Goal: Task Accomplishment & Management: Manage account settings

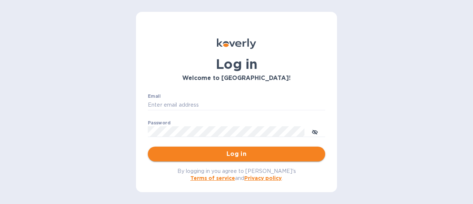
type input "steve.oceansouth@gmail.com"
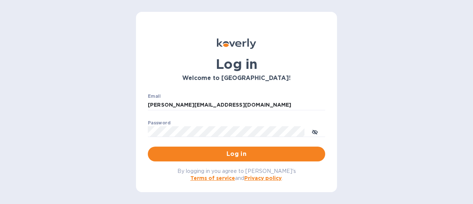
click at [273, 147] on button "Log in" at bounding box center [236, 153] width 177 height 15
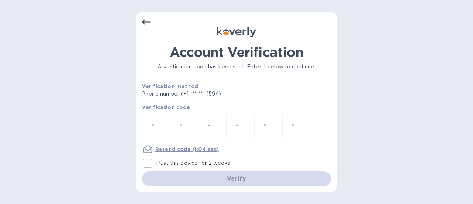
click at [151, 127] on input "number" at bounding box center [153, 127] width 10 height 14
type input "4"
type input "1"
type input "7"
type input "3"
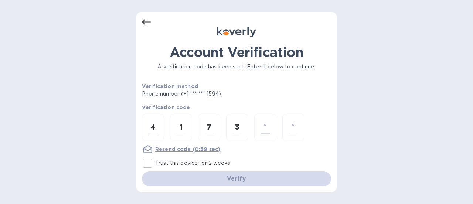
type input "6"
type input "8"
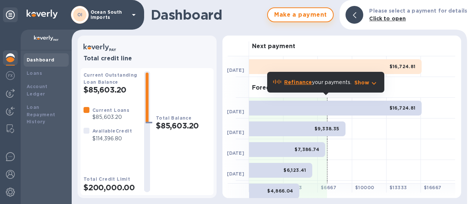
click at [296, 20] on button "Make a payment" at bounding box center [300, 14] width 67 height 15
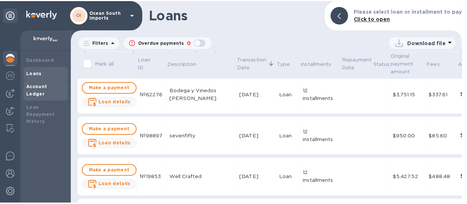
scroll to position [296, 0]
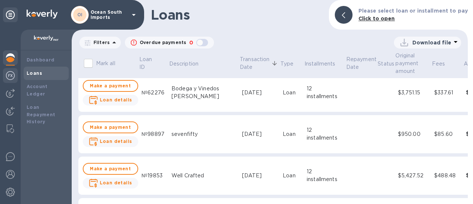
click at [9, 77] on img at bounding box center [10, 75] width 9 height 9
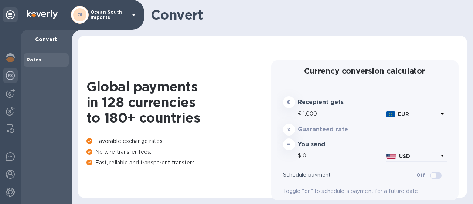
type input "1,184.43"
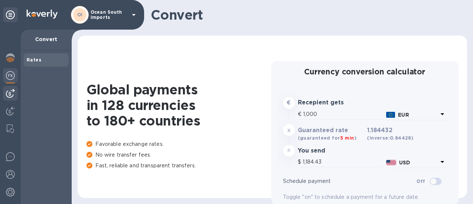
click at [10, 91] on img at bounding box center [10, 93] width 9 height 9
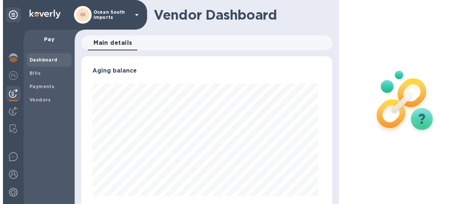
scroll to position [160, 248]
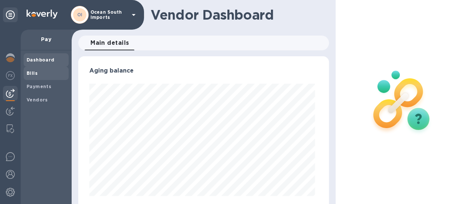
click at [40, 74] on span "Bills" at bounding box center [46, 72] width 39 height 7
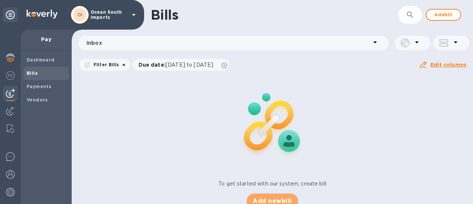
click at [280, 198] on span "Add new bill" at bounding box center [272, 200] width 39 height 9
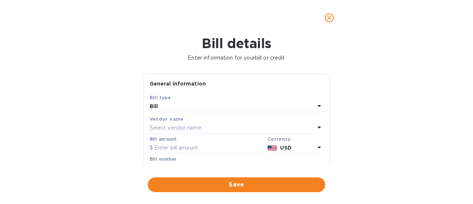
click at [207, 125] on div "Select vendor name" at bounding box center [232, 128] width 165 height 10
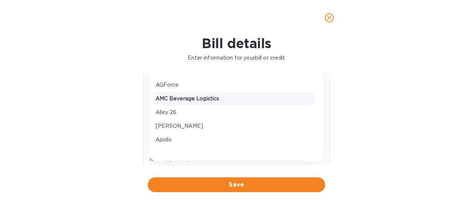
scroll to position [74, 0]
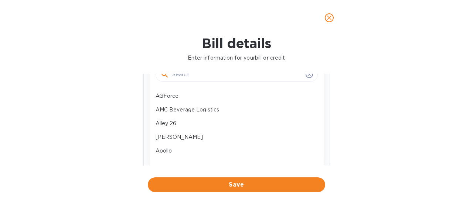
click at [190, 79] on input "text" at bounding box center [237, 74] width 130 height 11
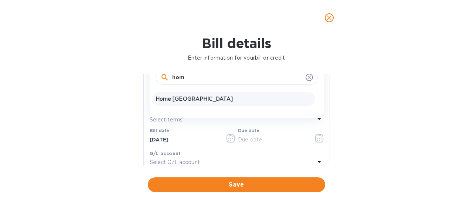
type input "hom"
click at [206, 97] on p "Home [GEOGRAPHIC_DATA]" at bounding box center [234, 99] width 156 height 8
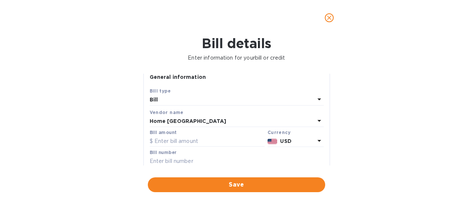
scroll to position [0, 0]
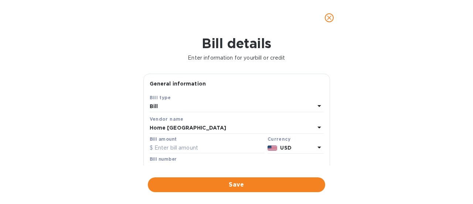
click at [200, 141] on div "Bill amount" at bounding box center [207, 144] width 115 height 17
drag, startPoint x: 185, startPoint y: 143, endPoint x: 185, endPoint y: 150, distance: 7.0
click at [185, 150] on input "text" at bounding box center [207, 147] width 115 height 11
paste input "8,415.00"
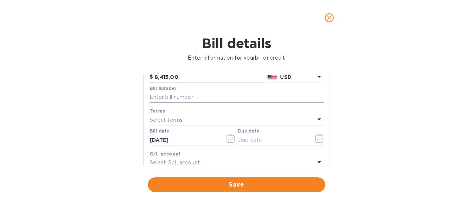
scroll to position [74, 0]
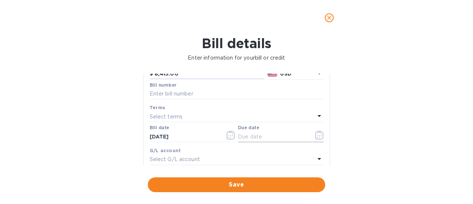
type input "8,415.00"
click at [315, 136] on icon "button" at bounding box center [319, 134] width 8 height 9
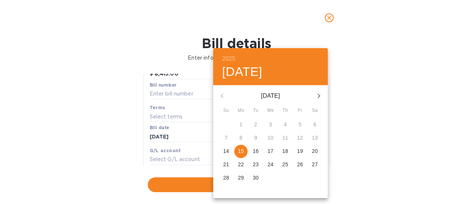
drag, startPoint x: 242, startPoint y: 151, endPoint x: 238, endPoint y: 149, distance: 5.0
click at [242, 151] on p "15" at bounding box center [241, 150] width 6 height 7
type input "[DATE]"
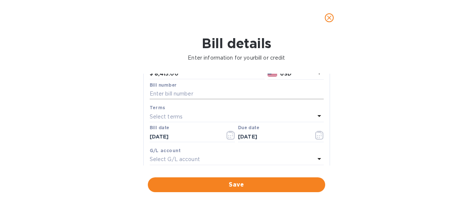
click at [188, 96] on input "text" at bounding box center [237, 93] width 174 height 11
paste input "1042"
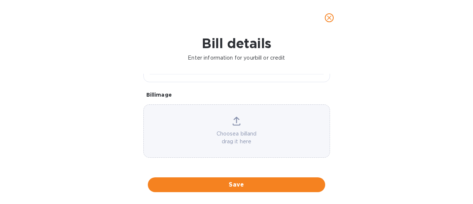
scroll to position [185, 0]
type input "1042"
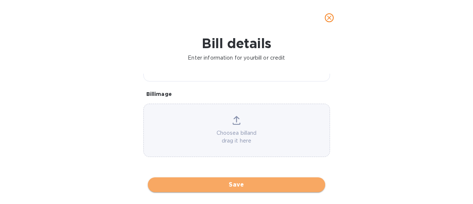
click at [248, 181] on span "Save" at bounding box center [237, 184] width 166 height 9
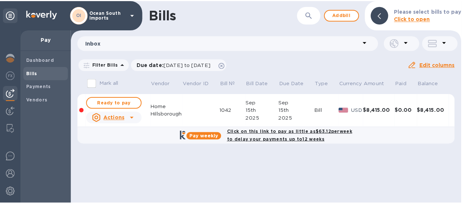
scroll to position [0, 0]
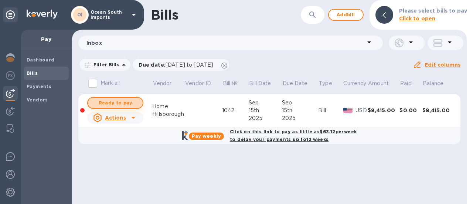
click at [120, 102] on span "Ready to pay" at bounding box center [115, 102] width 43 height 9
checkbox input "true"
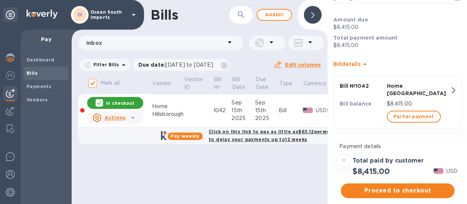
scroll to position [6, 0]
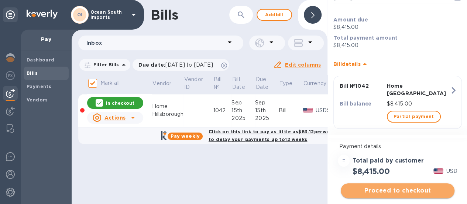
click at [381, 186] on span "Proceed to checkout" at bounding box center [398, 190] width 102 height 9
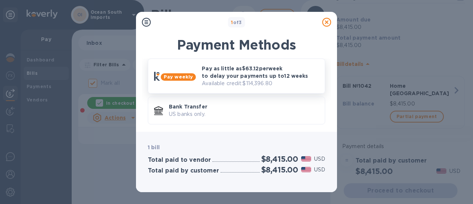
scroll to position [5, 0]
click at [235, 81] on p "Available credit: $114,396.80" at bounding box center [260, 83] width 117 height 8
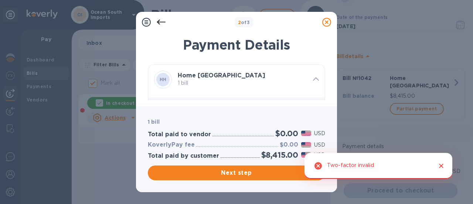
scroll to position [25, 0]
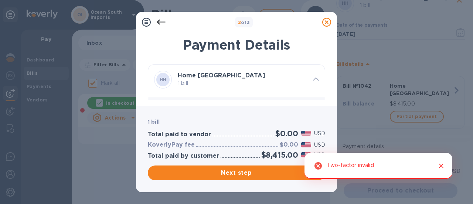
drag, startPoint x: 443, startPoint y: 167, endPoint x: 426, endPoint y: 159, distance: 18.3
click at [442, 166] on icon "Close" at bounding box center [440, 165] width 7 height 7
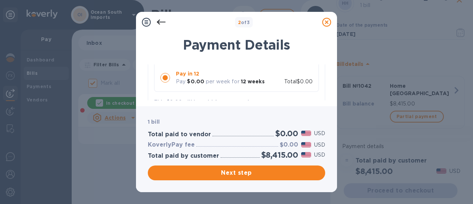
scroll to position [111, 0]
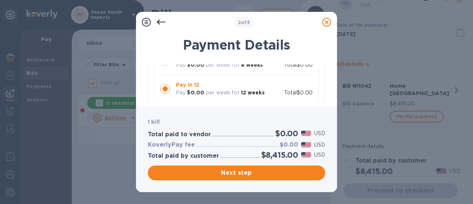
drag, startPoint x: 326, startPoint y: 21, endPoint x: 324, endPoint y: 30, distance: 9.0
click at [325, 21] on icon at bounding box center [326, 22] width 9 height 9
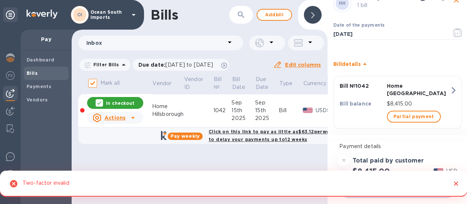
scroll to position [6, 0]
click at [453, 180] on icon "Close" at bounding box center [456, 183] width 7 height 7
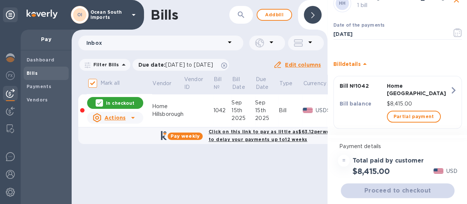
scroll to position [0, 0]
click at [362, 66] on icon at bounding box center [365, 63] width 9 height 9
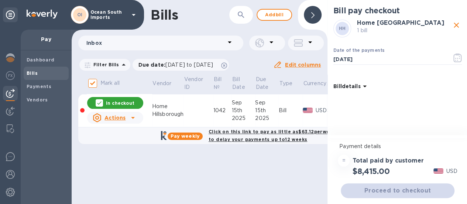
click at [359, 89] on b "Bill details" at bounding box center [347, 86] width 27 height 6
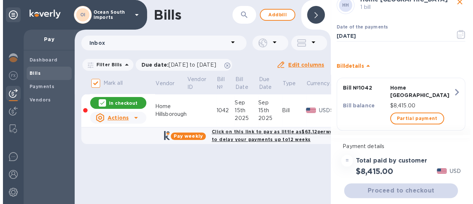
scroll to position [25, 0]
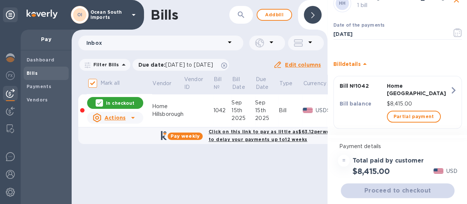
click at [405, 195] on div "Proceed to checkout" at bounding box center [398, 190] width 117 height 18
drag, startPoint x: 221, startPoint y: 152, endPoint x: 267, endPoint y: 116, distance: 58.7
click at [222, 151] on div "Mark all Vendor Vendor ID Bill № Bill Date Due Date Type Currency Amount Paid B…" at bounding box center [200, 114] width 256 height 79
drag, startPoint x: 313, startPoint y: 9, endPoint x: 314, endPoint y: 19, distance: 9.7
click at [313, 10] on div at bounding box center [313, 15] width 18 height 18
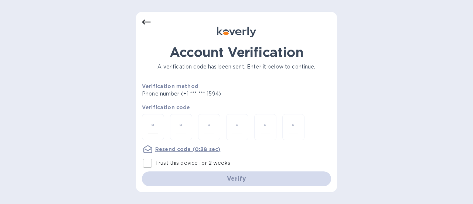
click at [161, 124] on div at bounding box center [153, 127] width 22 height 26
type input "1"
type input "0"
type input "4"
type input "9"
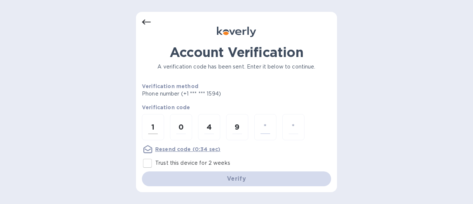
type input "1"
type input "9"
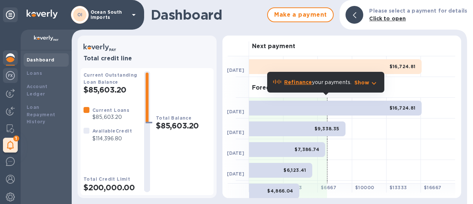
click at [13, 76] on img at bounding box center [10, 75] width 9 height 9
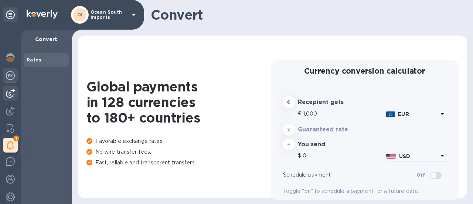
click at [16, 94] on div at bounding box center [10, 93] width 15 height 15
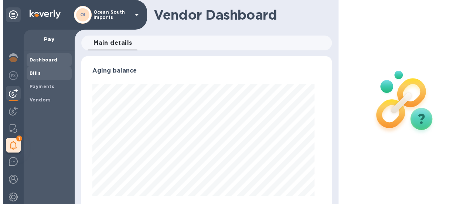
scroll to position [160, 244]
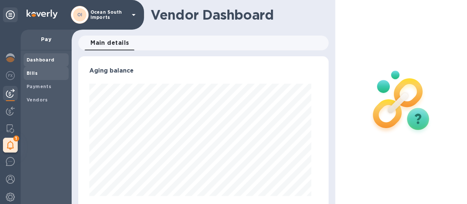
click at [39, 75] on span "Bills" at bounding box center [46, 72] width 39 height 7
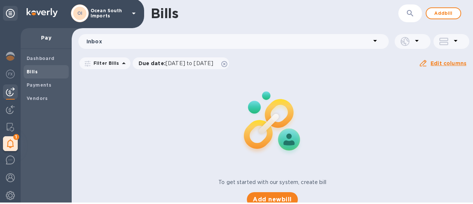
scroll to position [1, 0]
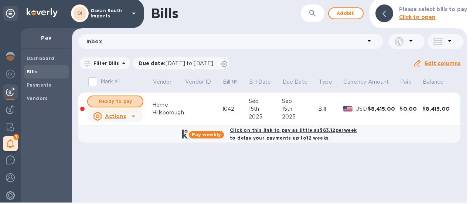
click at [133, 100] on span "Ready to pay" at bounding box center [115, 101] width 43 height 9
checkbox input "true"
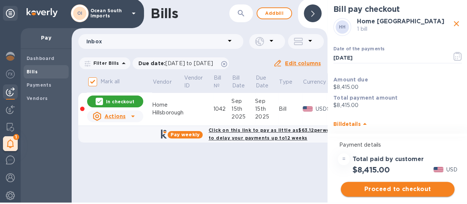
click at [397, 186] on span "Proceed to checkout" at bounding box center [398, 188] width 102 height 9
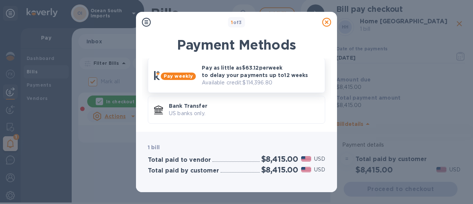
scroll to position [0, 0]
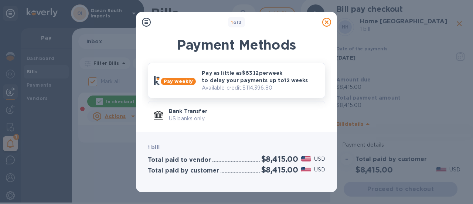
click at [262, 86] on p "Available credit: $114,396.80" at bounding box center [260, 88] width 117 height 8
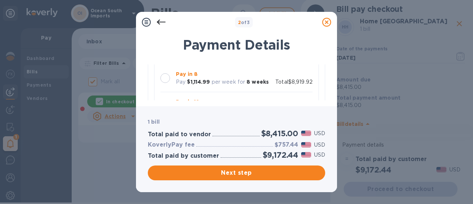
scroll to position [111, 0]
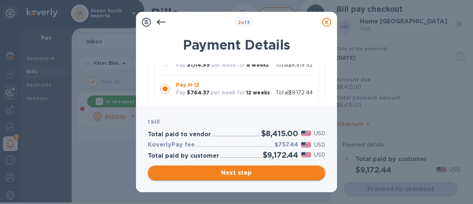
click at [239, 169] on span "Next step" at bounding box center [237, 172] width 166 height 9
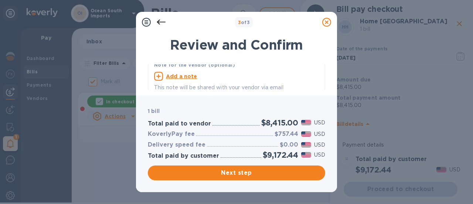
scroll to position [41, 0]
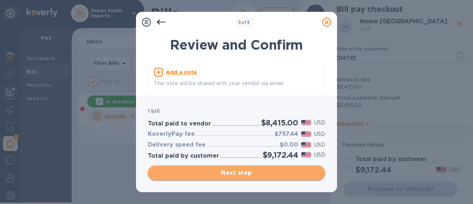
click at [260, 176] on span "Next step" at bounding box center [237, 172] width 166 height 9
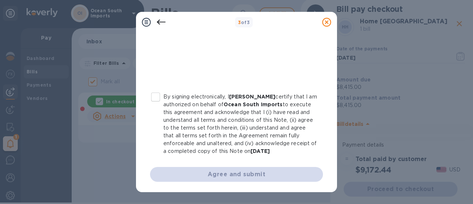
scroll to position [217, 0]
drag, startPoint x: 160, startPoint y: 88, endPoint x: 172, endPoint y: 114, distance: 28.8
click at [159, 89] on input "By signing electronically, I [PERSON_NAME] certify that I am authorized on beha…" at bounding box center [156, 97] width 16 height 16
checkbox input "true"
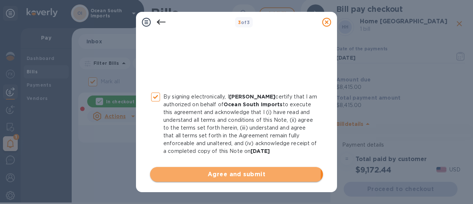
click at [214, 173] on span "Agree and submit" at bounding box center [236, 174] width 161 height 9
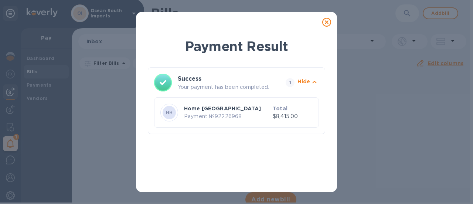
click at [324, 21] on icon at bounding box center [326, 22] width 9 height 9
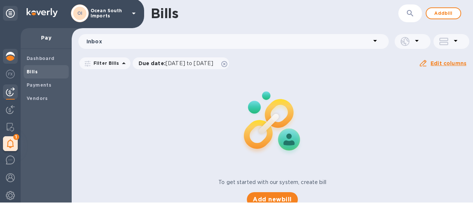
click at [8, 57] on img at bounding box center [10, 56] width 9 height 9
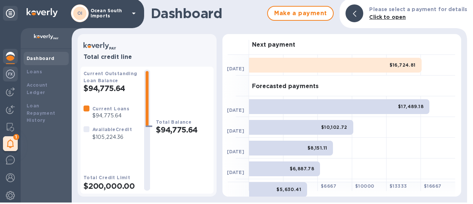
click at [11, 68] on div at bounding box center [10, 75] width 15 height 16
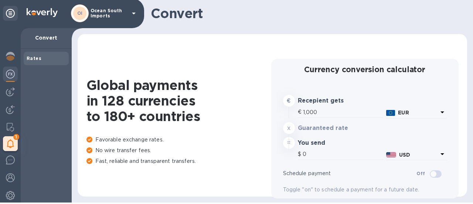
type input "1,184.13"
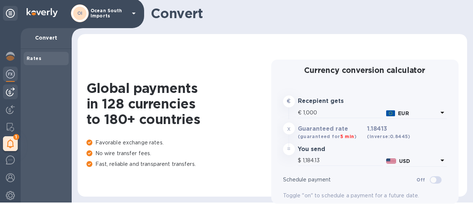
click at [16, 87] on div at bounding box center [10, 91] width 15 height 15
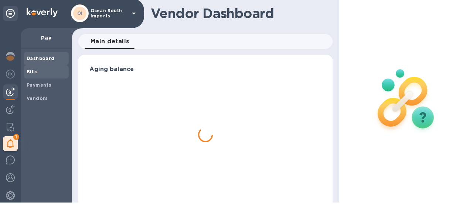
click at [50, 75] on div "Bills" at bounding box center [46, 71] width 45 height 13
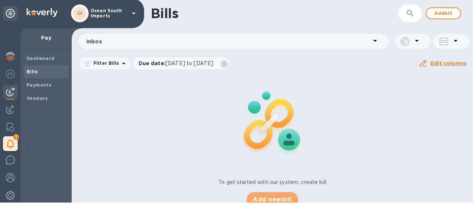
click at [279, 201] on span "Add new bill" at bounding box center [272, 199] width 39 height 9
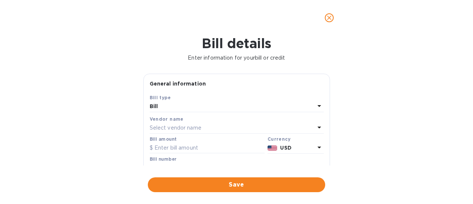
click at [189, 128] on p "Select vendor name" at bounding box center [176, 128] width 52 height 8
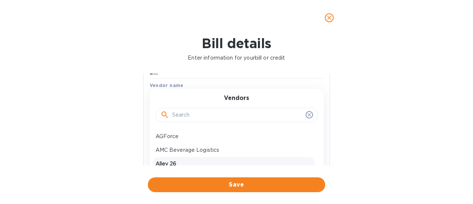
scroll to position [74, 0]
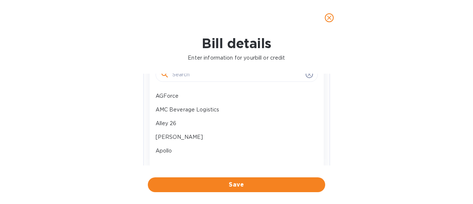
click at [191, 79] on input "text" at bounding box center [237, 74] width 130 height 11
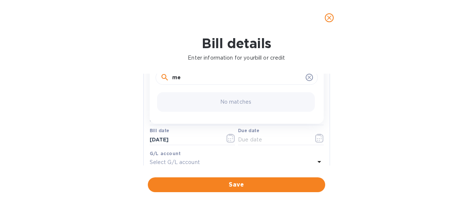
type input "m"
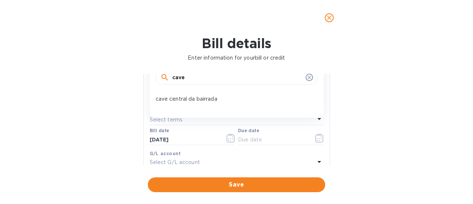
type input "cave"
click at [199, 90] on div "Vendors cave cave central da bairrada" at bounding box center [237, 84] width 174 height 66
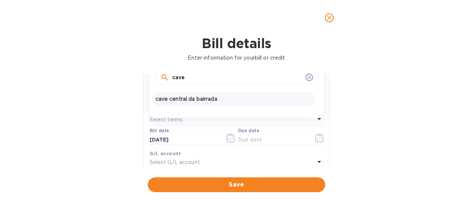
click at [202, 95] on p "cave central da bairrada" at bounding box center [234, 99] width 156 height 8
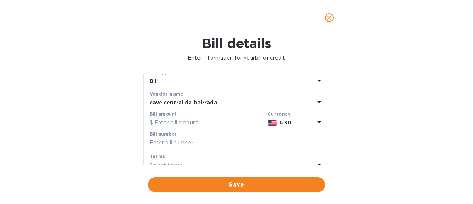
scroll to position [37, 0]
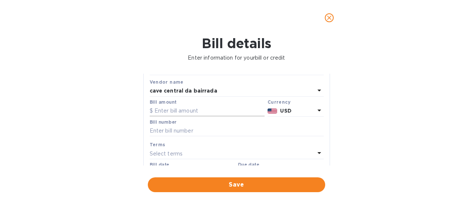
click at [200, 110] on input "text" at bounding box center [207, 110] width 115 height 11
type input "2,472.36"
click at [294, 113] on p "USD" at bounding box center [297, 111] width 34 height 8
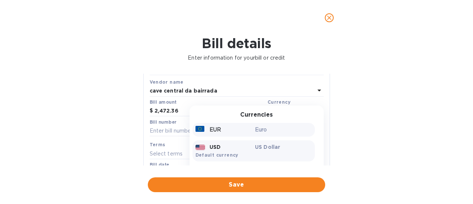
click at [280, 129] on p "Euro" at bounding box center [283, 130] width 57 height 8
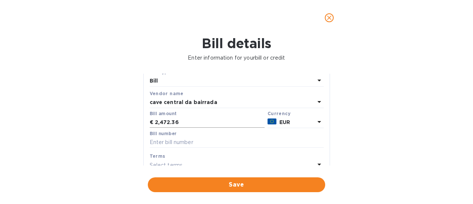
scroll to position [74, 0]
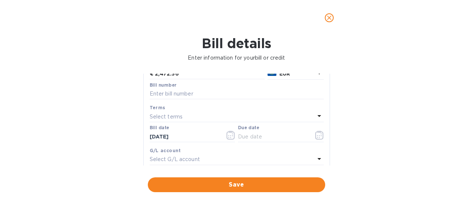
click at [194, 116] on div "Select terms" at bounding box center [232, 116] width 165 height 10
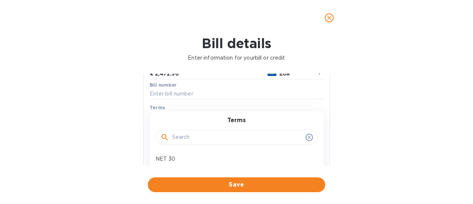
click at [197, 114] on div "Terms NET 30 NET 60 1/10 NET 60 2/10 NET 60 Three Installments Create new" at bounding box center [237, 172] width 174 height 123
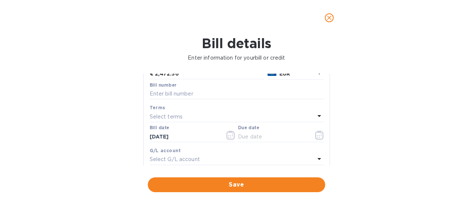
click at [204, 105] on div "Terms" at bounding box center [237, 107] width 174 height 8
click at [202, 94] on input "text" at bounding box center [237, 93] width 174 height 11
click at [207, 98] on input "12345" at bounding box center [237, 93] width 174 height 11
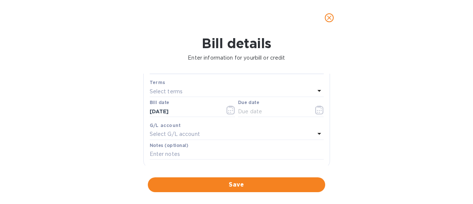
scroll to position [111, 0]
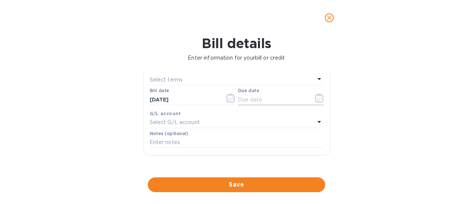
type input "12345"
click at [315, 102] on icon "button" at bounding box center [319, 97] width 8 height 9
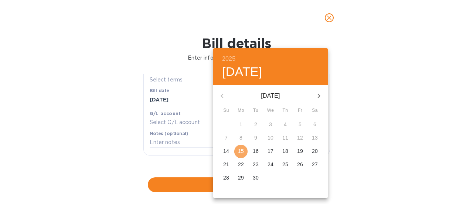
click at [242, 150] on p "15" at bounding box center [241, 150] width 6 height 7
type input "[DATE]"
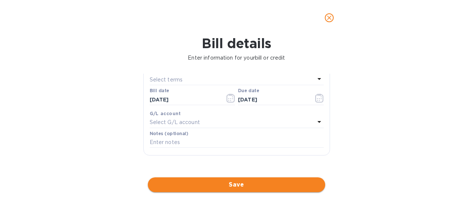
click at [226, 186] on span "Save" at bounding box center [237, 184] width 166 height 9
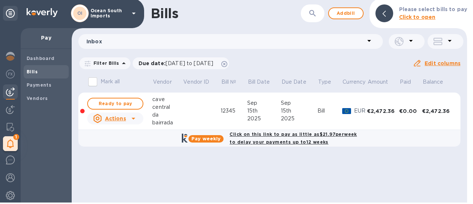
scroll to position [0, 0]
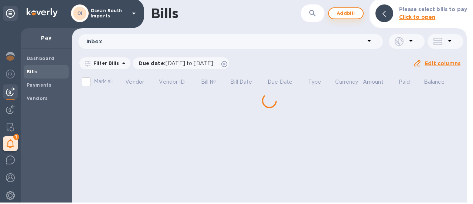
click at [345, 17] on span "Add bill" at bounding box center [346, 13] width 22 height 9
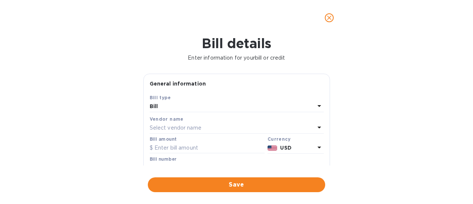
click at [185, 129] on p "Select vendor name" at bounding box center [176, 128] width 52 height 8
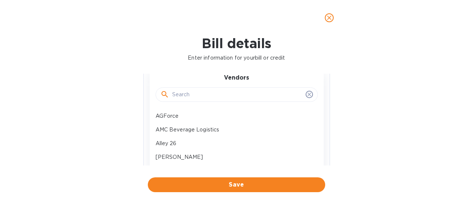
scroll to position [37, 0]
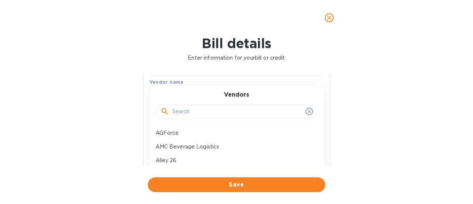
click at [175, 115] on input "text" at bounding box center [237, 111] width 130 height 11
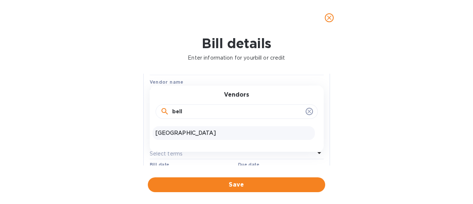
type input "bell"
click at [183, 130] on p "[GEOGRAPHIC_DATA]" at bounding box center [234, 133] width 156 height 8
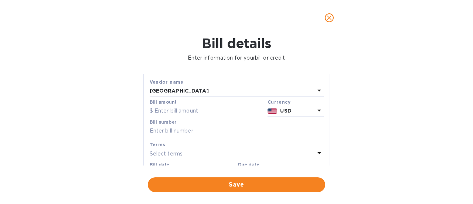
click at [290, 113] on p "USD" at bounding box center [297, 111] width 34 height 8
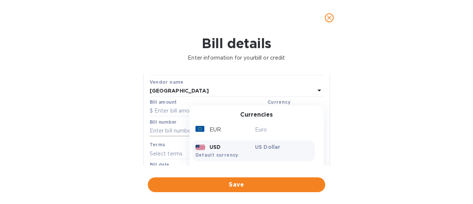
drag, startPoint x: 273, startPoint y: 132, endPoint x: 257, endPoint y: 130, distance: 15.7
click at [272, 132] on p "Euro" at bounding box center [283, 130] width 57 height 8
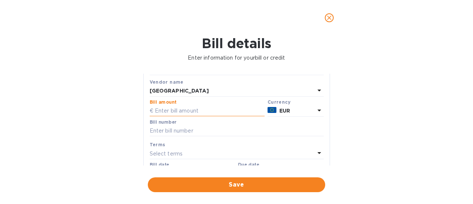
click at [202, 110] on input "text" at bounding box center [207, 110] width 115 height 11
type input "2,209.20"
click at [190, 130] on input "text" at bounding box center [237, 130] width 174 height 11
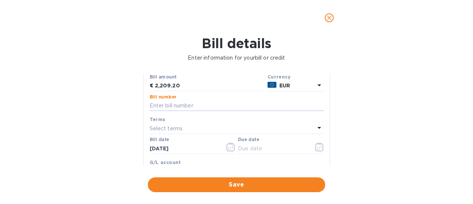
scroll to position [74, 0]
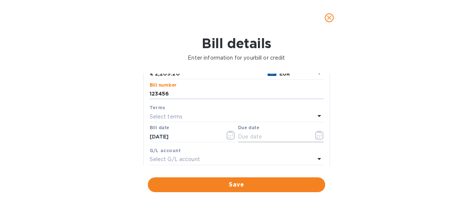
type input "123456"
click at [315, 136] on icon "button" at bounding box center [319, 134] width 8 height 9
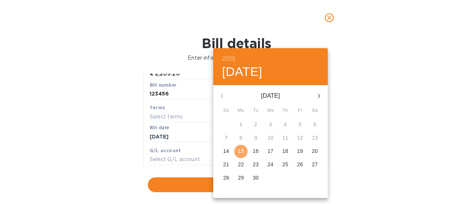
click at [245, 151] on span "15" at bounding box center [240, 150] width 13 height 7
type input "[DATE]"
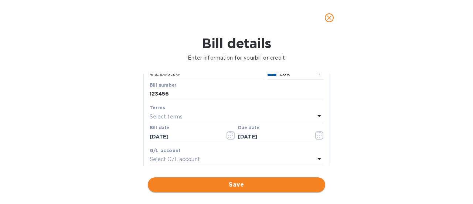
click at [231, 184] on span "Save" at bounding box center [237, 184] width 166 height 9
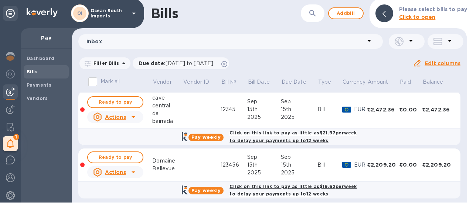
scroll to position [0, 0]
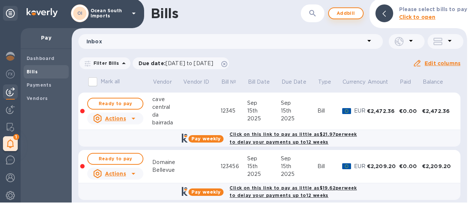
click at [343, 13] on span "Add bill" at bounding box center [346, 13] width 22 height 9
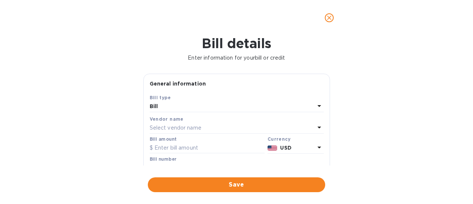
click at [198, 128] on p "Select vendor name" at bounding box center [176, 128] width 52 height 8
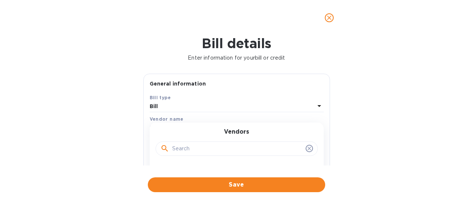
click at [198, 146] on input "text" at bounding box center [237, 148] width 130 height 11
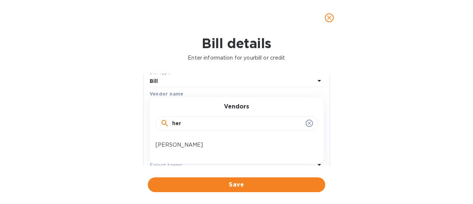
scroll to position [37, 0]
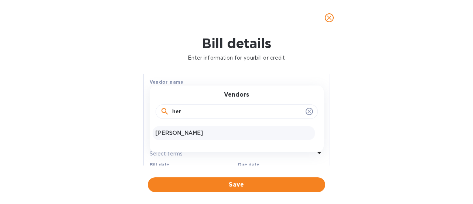
type input "her"
click at [203, 131] on p "[PERSON_NAME]" at bounding box center [234, 133] width 156 height 8
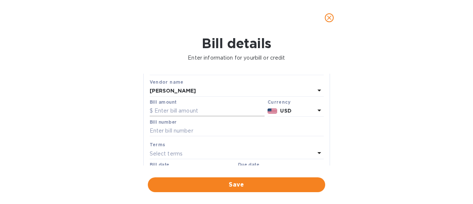
click at [193, 106] on input "text" at bounding box center [207, 110] width 115 height 11
click at [282, 113] on b "USD" at bounding box center [285, 111] width 11 height 6
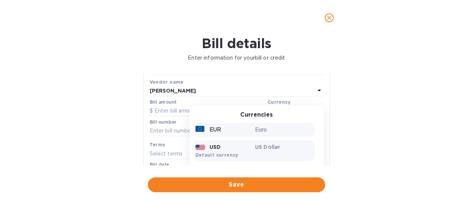
click at [279, 129] on p "Euro" at bounding box center [283, 130] width 57 height 8
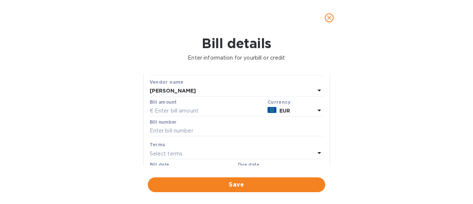
click at [220, 101] on div "Bill amount" at bounding box center [207, 107] width 115 height 17
click at [213, 108] on input "text" at bounding box center [207, 110] width 115 height 11
type input "3,552.68"
click at [196, 128] on input "text" at bounding box center [237, 130] width 174 height 11
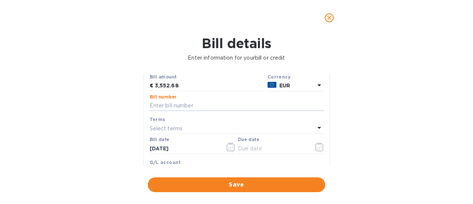
scroll to position [74, 0]
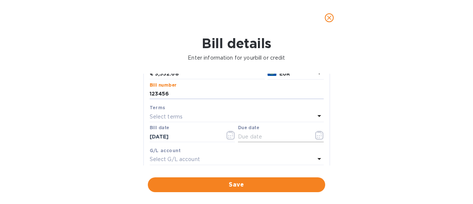
type input "123456"
click at [315, 137] on icon "button" at bounding box center [319, 134] width 8 height 9
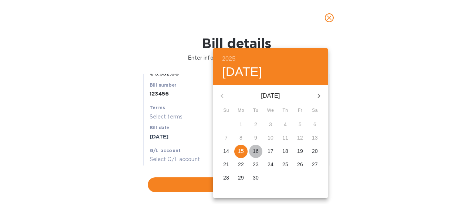
click at [256, 147] on button "16" at bounding box center [255, 150] width 13 height 13
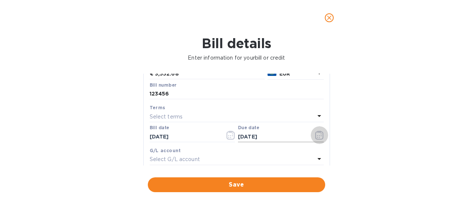
click at [316, 137] on icon "button" at bounding box center [319, 134] width 8 height 9
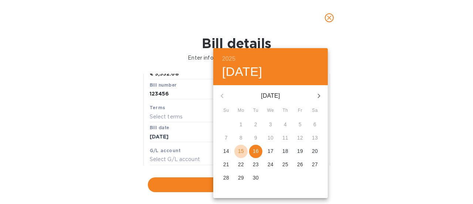
click at [242, 151] on p "15" at bounding box center [241, 150] width 6 height 7
type input "[DATE]"
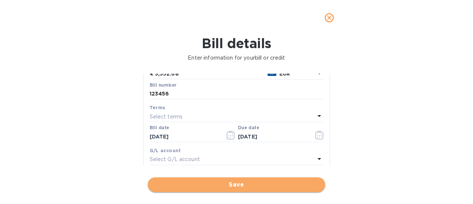
click at [218, 185] on span "Save" at bounding box center [237, 184] width 166 height 9
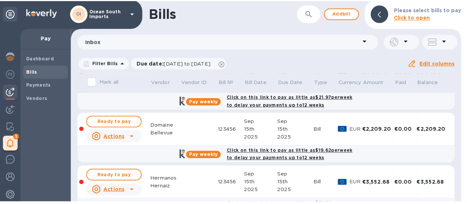
scroll to position [0, 0]
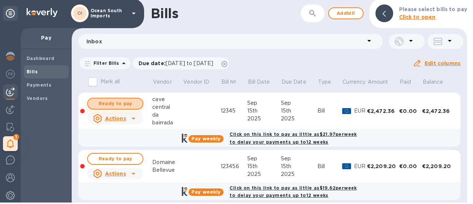
click at [118, 99] on span "Ready to pay" at bounding box center [115, 103] width 43 height 9
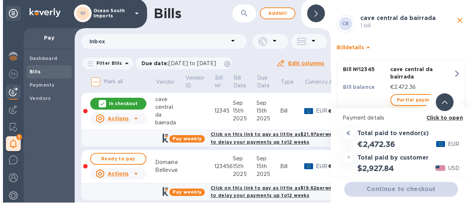
scroll to position [71, 0]
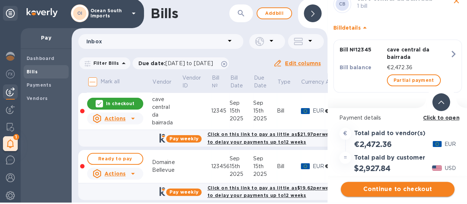
click at [386, 189] on span "Continue to checkout" at bounding box center [398, 188] width 102 height 9
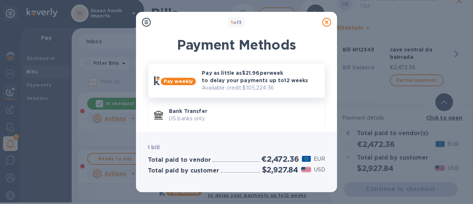
click at [219, 82] on p "Pay as little as $21.96 per week to delay your payments up to 12 weeks" at bounding box center [260, 76] width 117 height 15
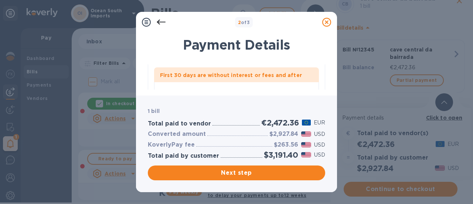
scroll to position [74, 0]
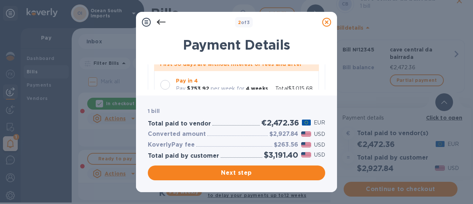
click at [169, 80] on div at bounding box center [165, 85] width 16 height 16
drag, startPoint x: 236, startPoint y: 174, endPoint x: 232, endPoint y: 170, distance: 5.2
click at [233, 172] on span "Next step" at bounding box center [237, 172] width 166 height 9
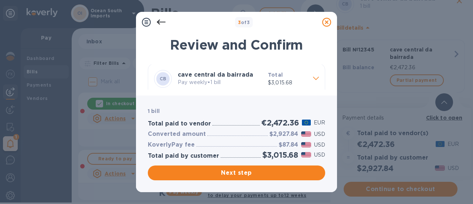
scroll to position [0, 0]
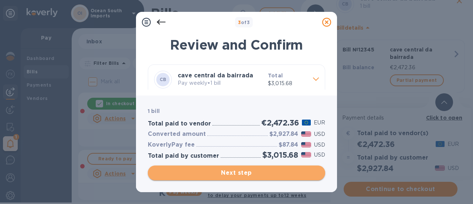
click at [273, 170] on span "Next step" at bounding box center [237, 172] width 166 height 9
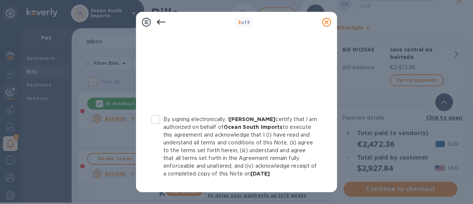
scroll to position [217, 0]
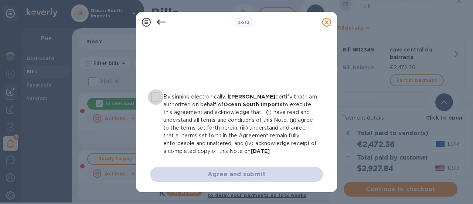
click at [161, 91] on input "By signing electronically, I [PERSON_NAME] certify that I am authorized on beha…" at bounding box center [156, 97] width 16 height 16
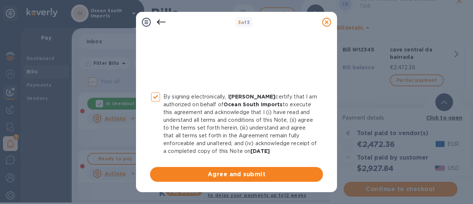
click at [160, 91] on input "By signing electronically, I [PERSON_NAME] certify that I am authorized on beha…" at bounding box center [156, 97] width 16 height 16
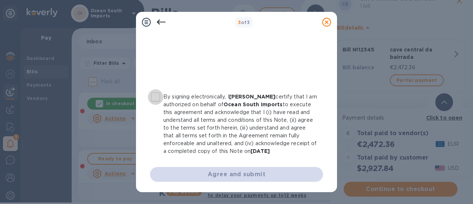
click at [160, 91] on input "By signing electronically, I [PERSON_NAME] certify that I am authorized on beha…" at bounding box center [156, 97] width 16 height 16
checkbox input "true"
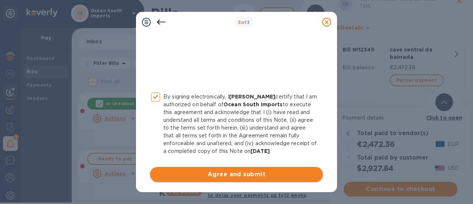
click at [229, 177] on span "Agree and submit" at bounding box center [236, 174] width 161 height 9
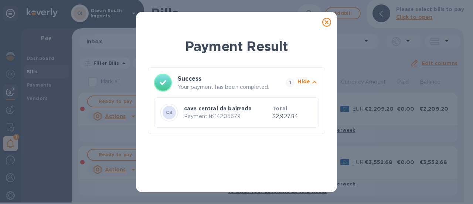
click at [324, 22] on icon at bounding box center [326, 22] width 9 height 9
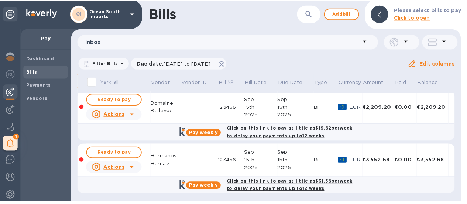
scroll to position [2, 0]
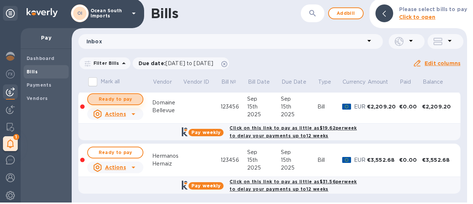
click at [138, 96] on button "Ready to pay" at bounding box center [115, 99] width 56 height 12
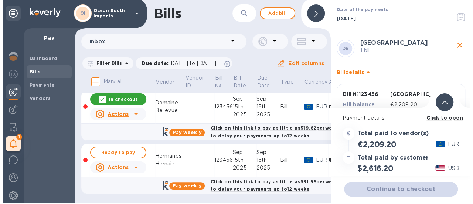
scroll to position [63, 0]
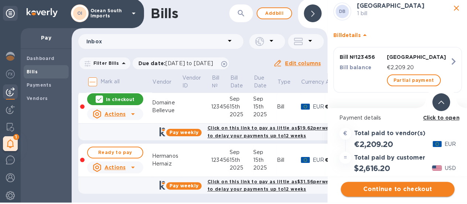
click at [399, 189] on span "Continue to checkout" at bounding box center [398, 188] width 102 height 9
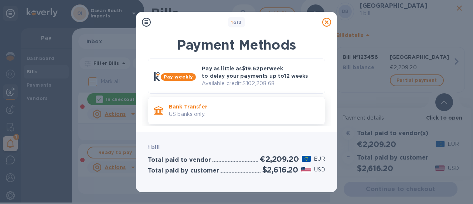
scroll to position [5, 0]
click at [198, 87] on div "Pay weekly Pay as little as $19.62 per week to delay your payments up to 12 wee…" at bounding box center [236, 75] width 171 height 28
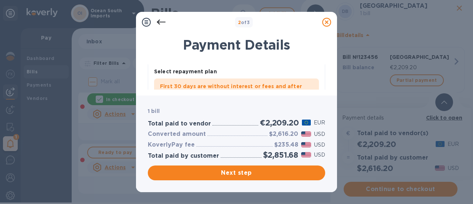
scroll to position [74, 0]
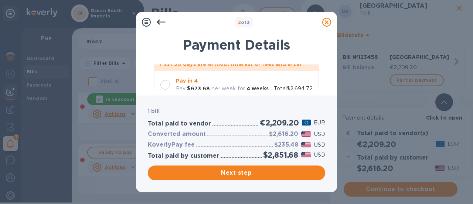
click at [170, 82] on div at bounding box center [165, 85] width 16 height 16
click at [243, 166] on button "Next step" at bounding box center [236, 172] width 177 height 15
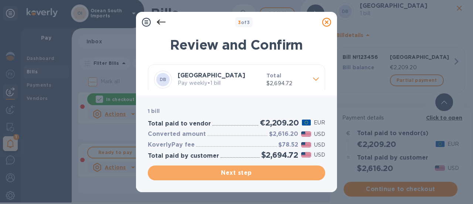
click at [273, 170] on span "Next step" at bounding box center [237, 172] width 166 height 9
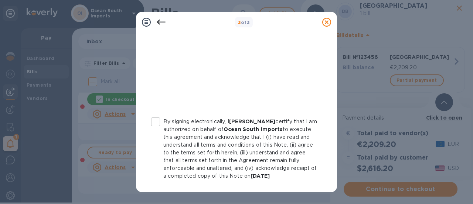
click at [153, 118] on input "By signing electronically, I [PERSON_NAME] certify that I am authorized on beha…" at bounding box center [156, 122] width 16 height 16
checkbox input "true"
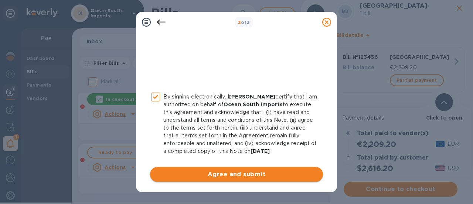
click at [230, 174] on span "Agree and submit" at bounding box center [236, 174] width 161 height 9
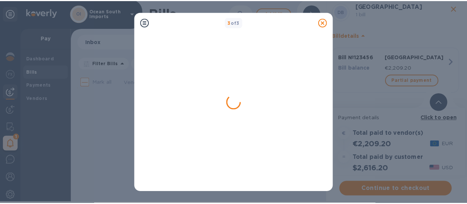
scroll to position [0, 0]
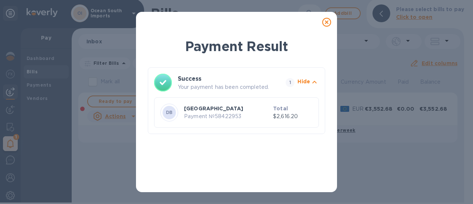
click at [327, 21] on icon at bounding box center [326, 22] width 9 height 9
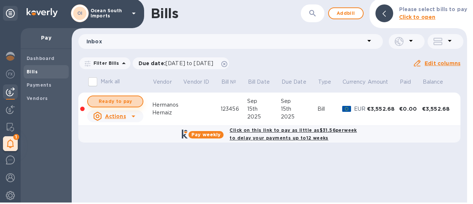
click at [132, 101] on span "Ready to pay" at bounding box center [115, 101] width 43 height 9
checkbox input "true"
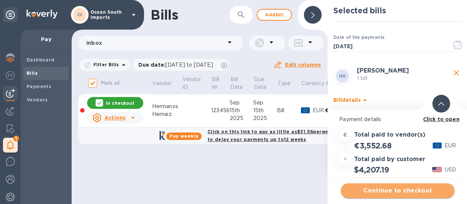
click at [388, 186] on span "Continue to checkout" at bounding box center [398, 190] width 102 height 9
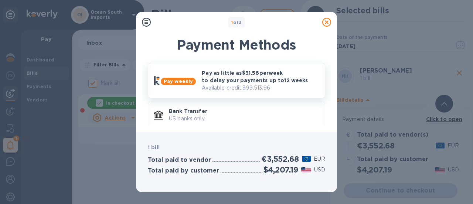
click at [240, 82] on p "Pay as little as $31.56 per week to delay your payments up to 12 weeks" at bounding box center [260, 76] width 117 height 15
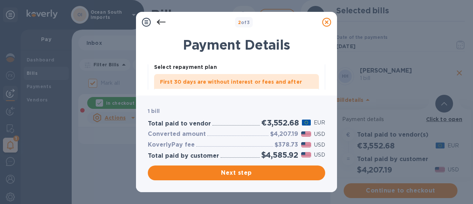
scroll to position [74, 0]
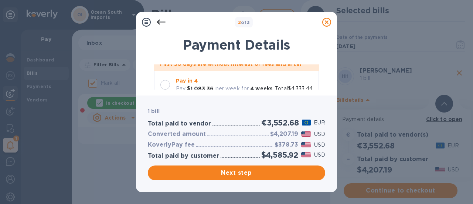
click at [176, 78] on b "Pay in 4" at bounding box center [187, 81] width 22 height 6
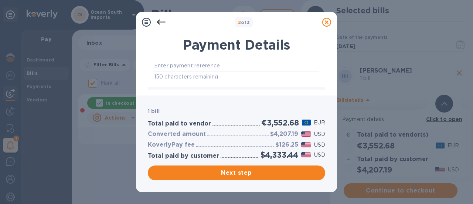
scroll to position [285, 0]
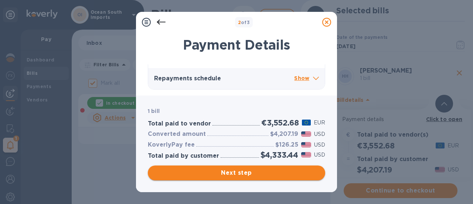
click at [251, 172] on span "Next step" at bounding box center [237, 172] width 166 height 9
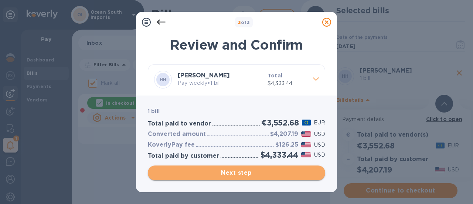
click at [208, 172] on span "Next step" at bounding box center [237, 172] width 166 height 9
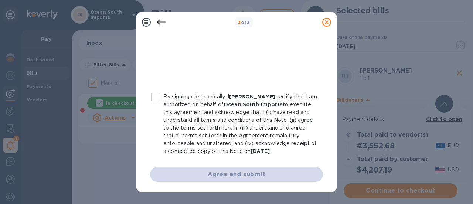
scroll to position [217, 0]
click at [157, 91] on input "By signing electronically, I [PERSON_NAME] certify that I am authorized on beha…" at bounding box center [156, 97] width 16 height 16
checkbox input "true"
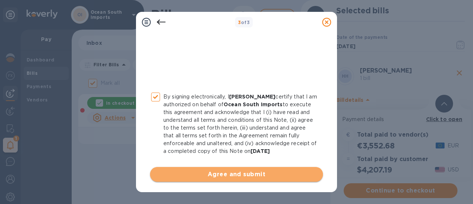
click at [239, 177] on span "Agree and submit" at bounding box center [236, 174] width 161 height 9
